Goal: Task Accomplishment & Management: Use online tool/utility

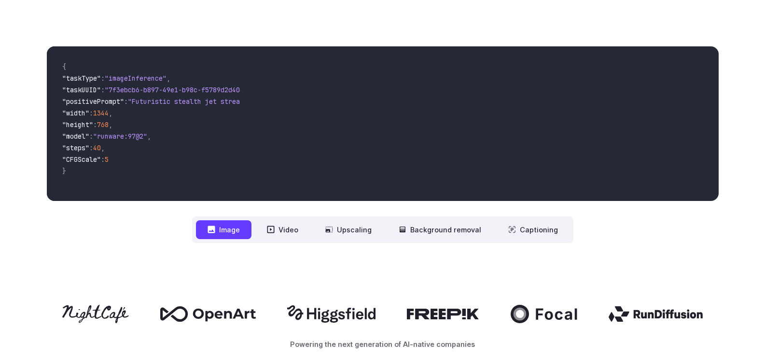
scroll to position [289, 0]
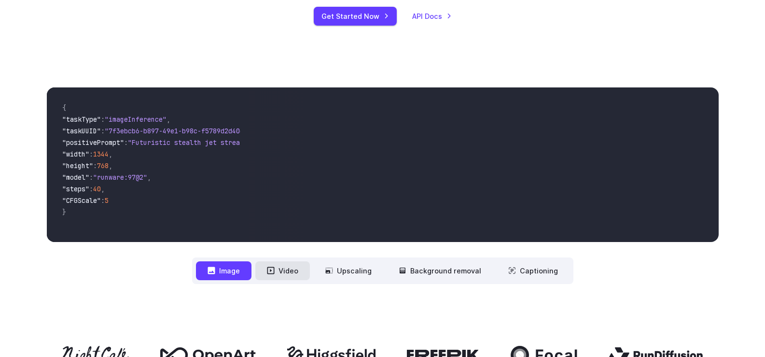
click at [291, 273] on button "Video" at bounding box center [282, 270] width 55 height 19
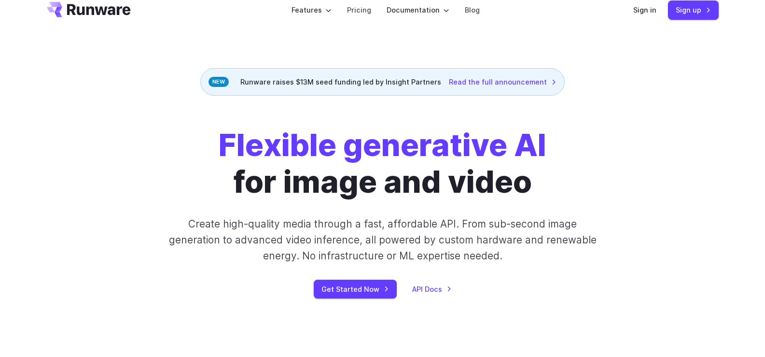
scroll to position [0, 0]
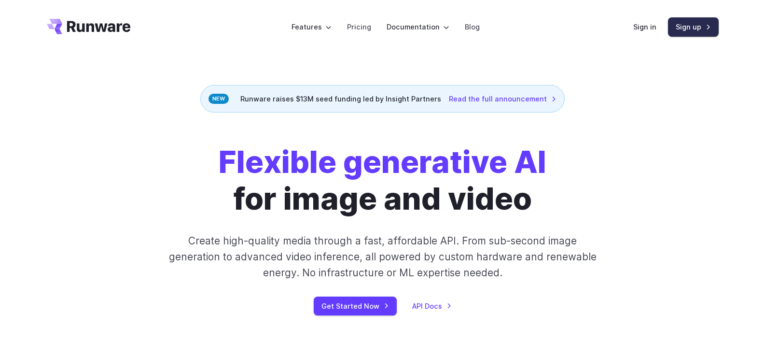
click at [692, 26] on link "Sign up" at bounding box center [693, 26] width 51 height 19
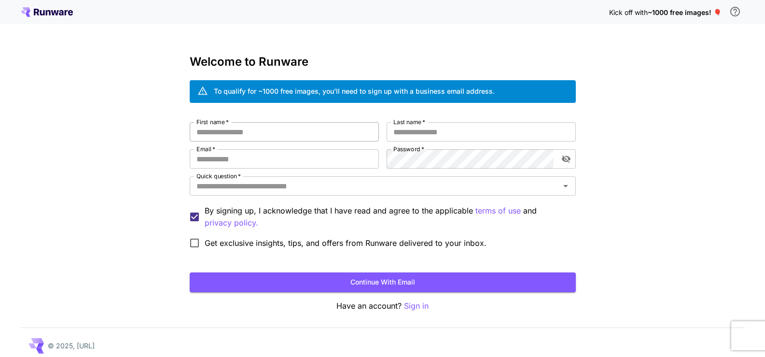
click at [256, 130] on input "First name   *" at bounding box center [284, 131] width 189 height 19
type input "*****"
type input "*"
type input "*******"
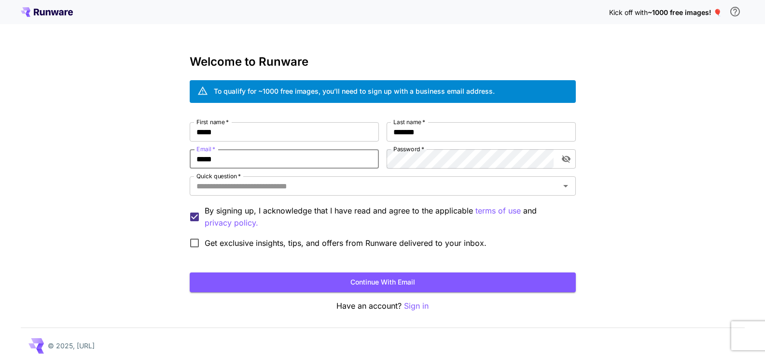
type input "**********"
click at [390, 183] on input "Quick question   *" at bounding box center [375, 186] width 364 height 14
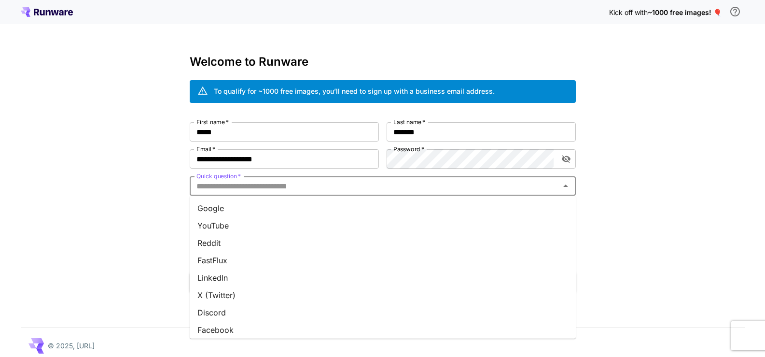
click at [348, 220] on li "YouTube" at bounding box center [383, 225] width 386 height 17
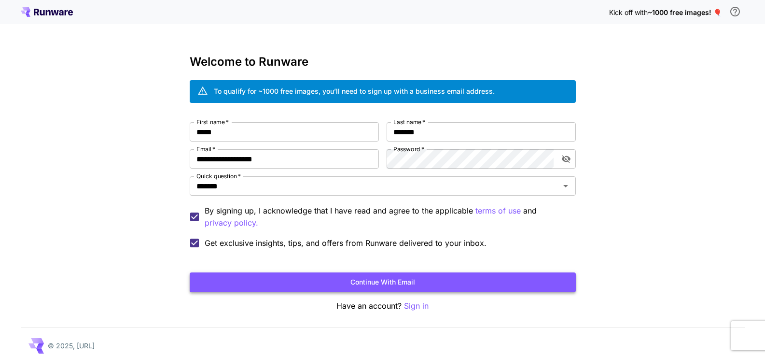
click at [272, 278] on button "Continue with email" at bounding box center [383, 282] width 386 height 20
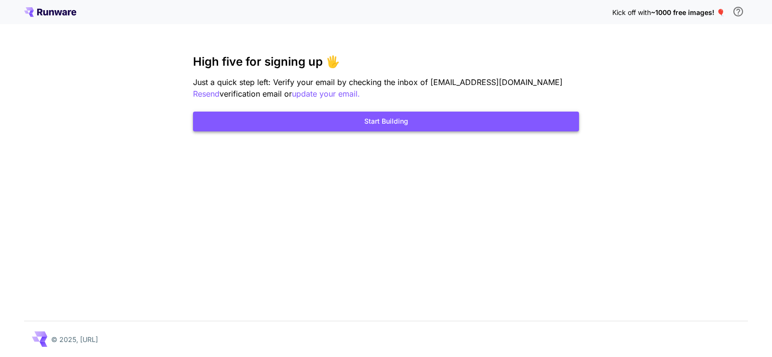
click at [564, 120] on button "Start Building" at bounding box center [386, 121] width 386 height 20
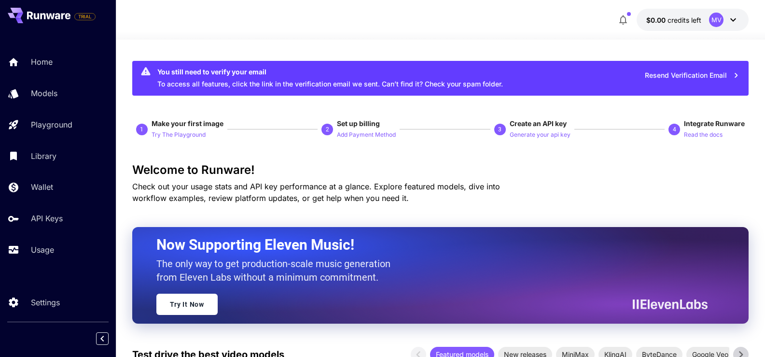
click at [730, 21] on icon at bounding box center [733, 20] width 12 height 12
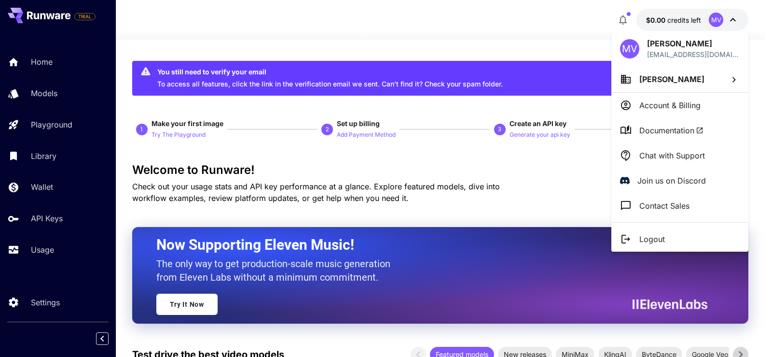
click at [730, 21] on div at bounding box center [386, 178] width 772 height 357
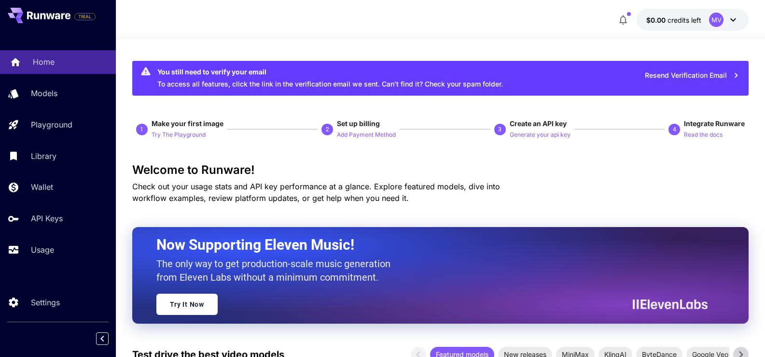
click at [33, 67] on p "Home" at bounding box center [44, 62] width 22 height 12
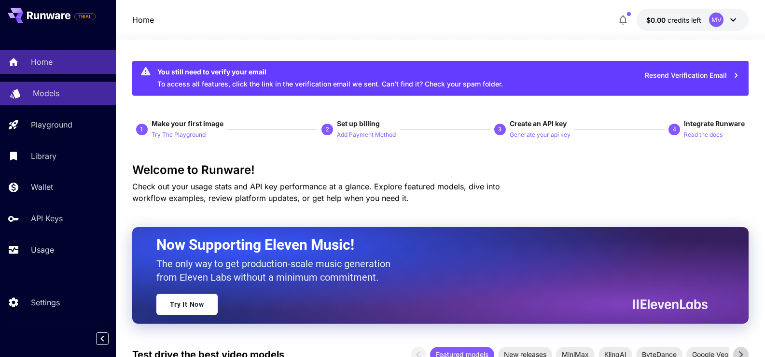
click at [52, 95] on p "Models" at bounding box center [46, 93] width 27 height 12
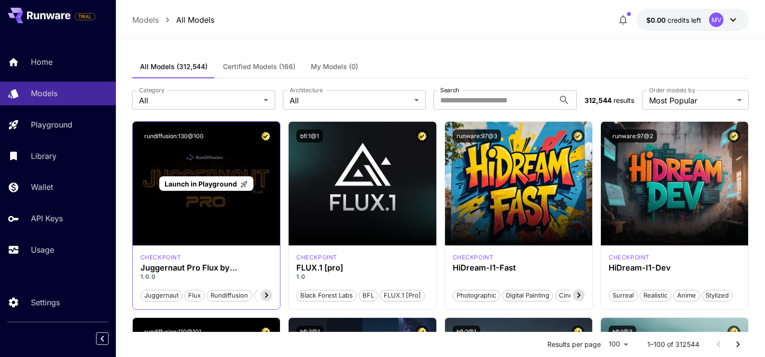
click at [241, 183] on icon at bounding box center [243, 184] width 7 height 7
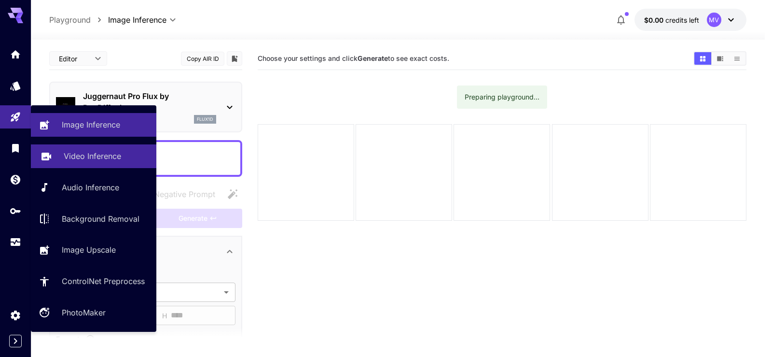
click at [77, 155] on p "Video Inference" at bounding box center [92, 156] width 57 height 12
type input "**********"
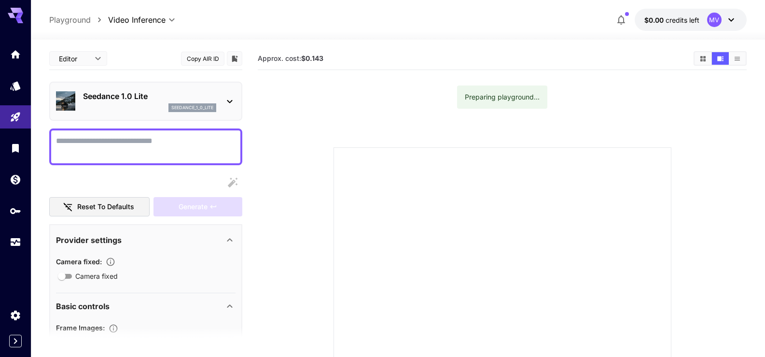
click at [231, 104] on icon at bounding box center [230, 102] width 12 height 12
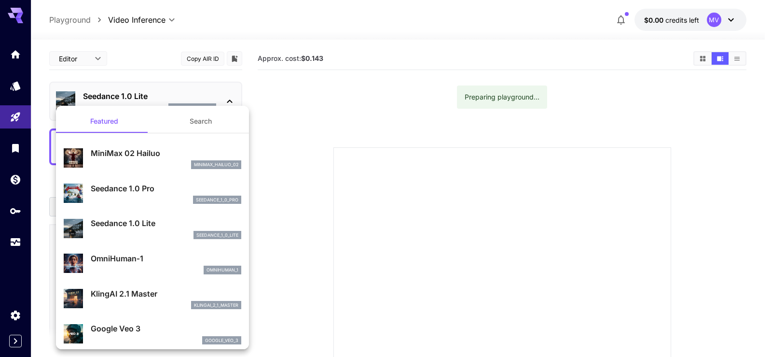
click at [231, 104] on div at bounding box center [386, 178] width 772 height 357
